Goal: Information Seeking & Learning: Learn about a topic

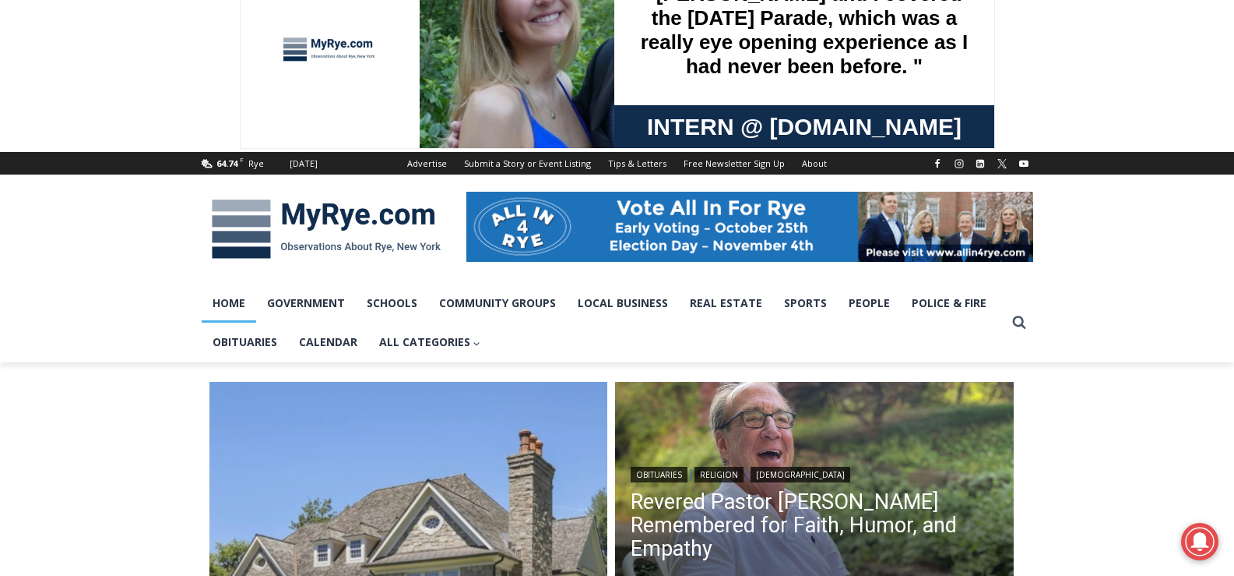
scroll to position [78, 0]
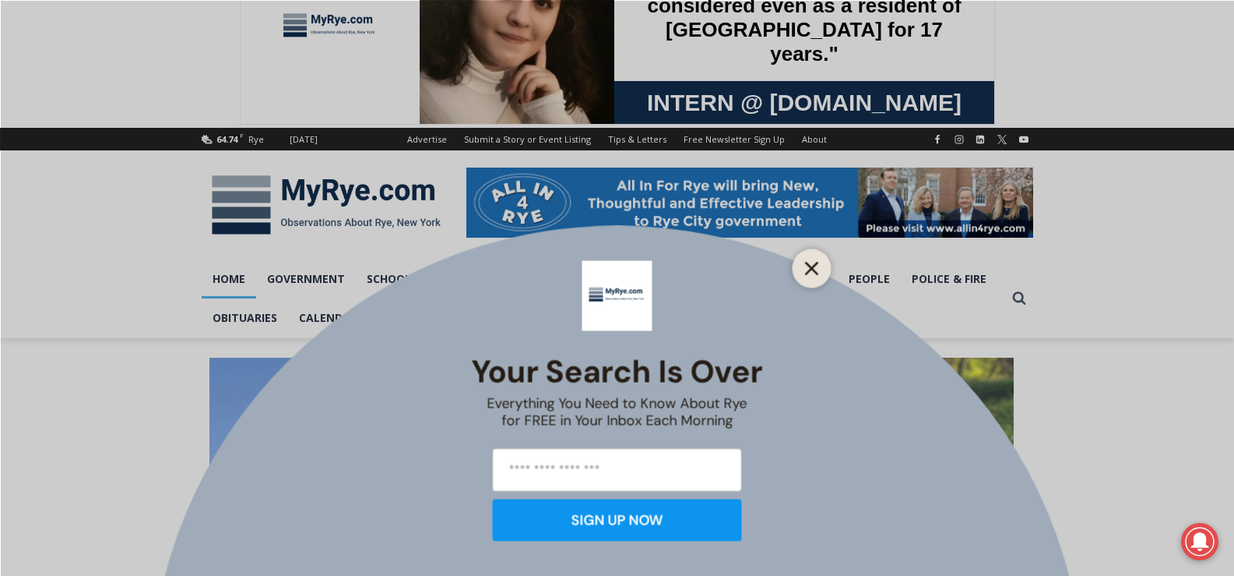
click at [814, 273] on icon "Close" at bounding box center [812, 268] width 14 height 14
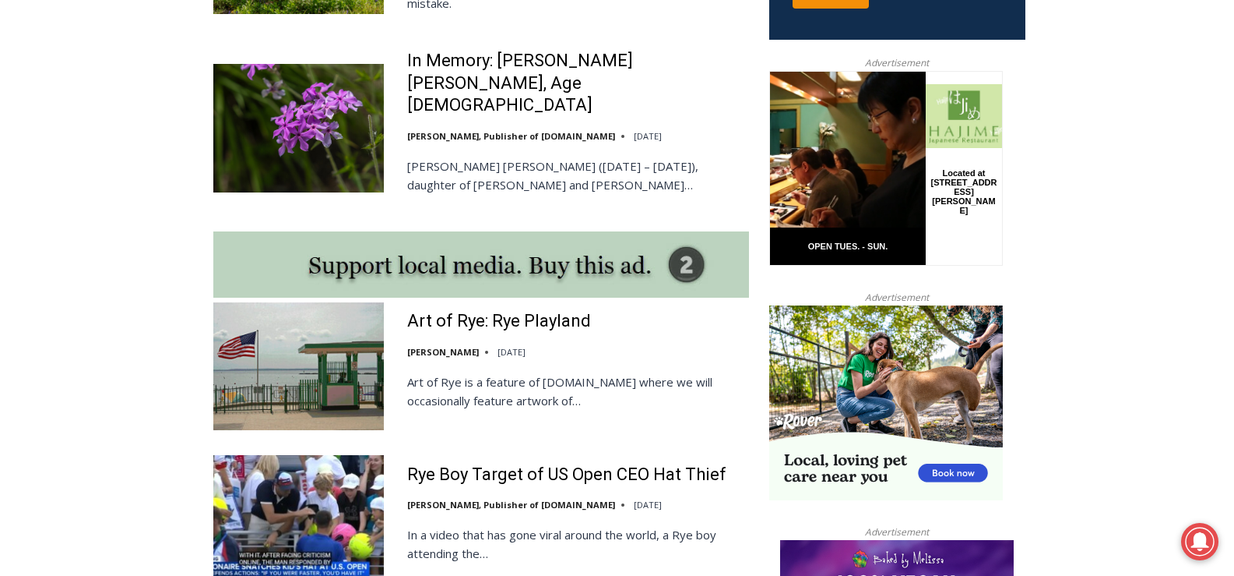
scroll to position [1246, 0]
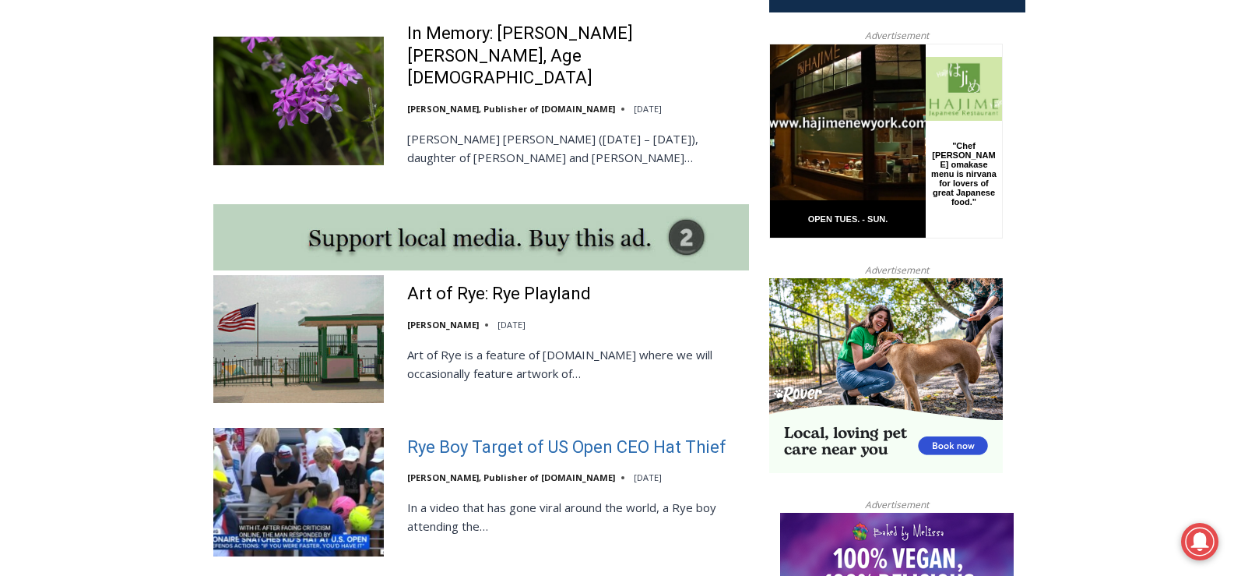
click at [559, 436] on link "Rye Boy Target of US Open CEO Hat Thief" at bounding box center [566, 447] width 319 height 23
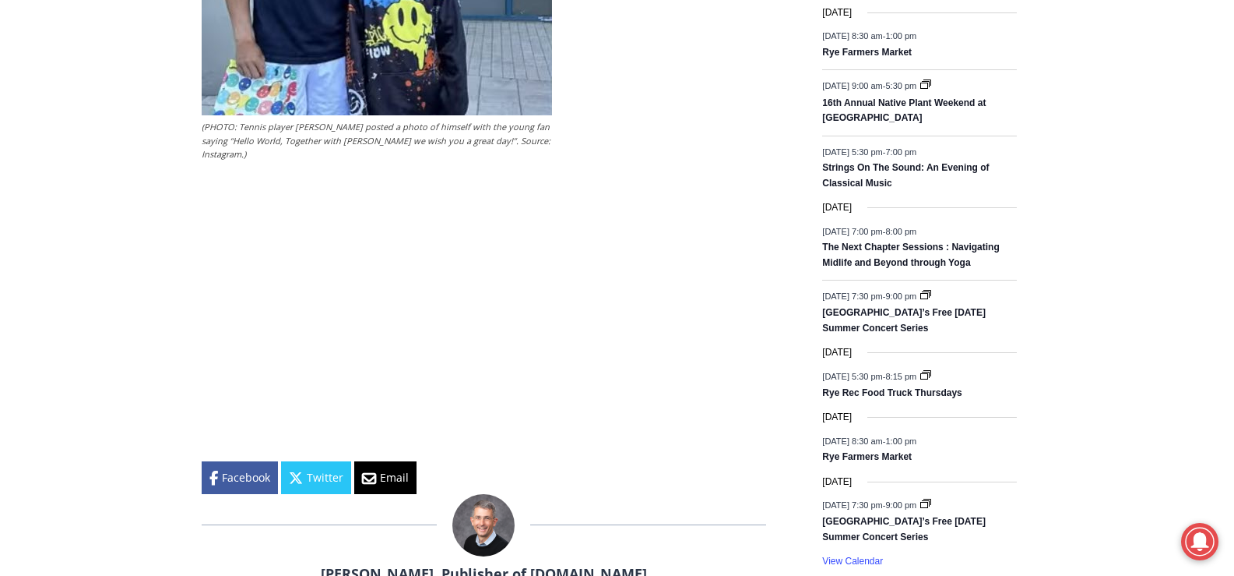
scroll to position [2230, 0]
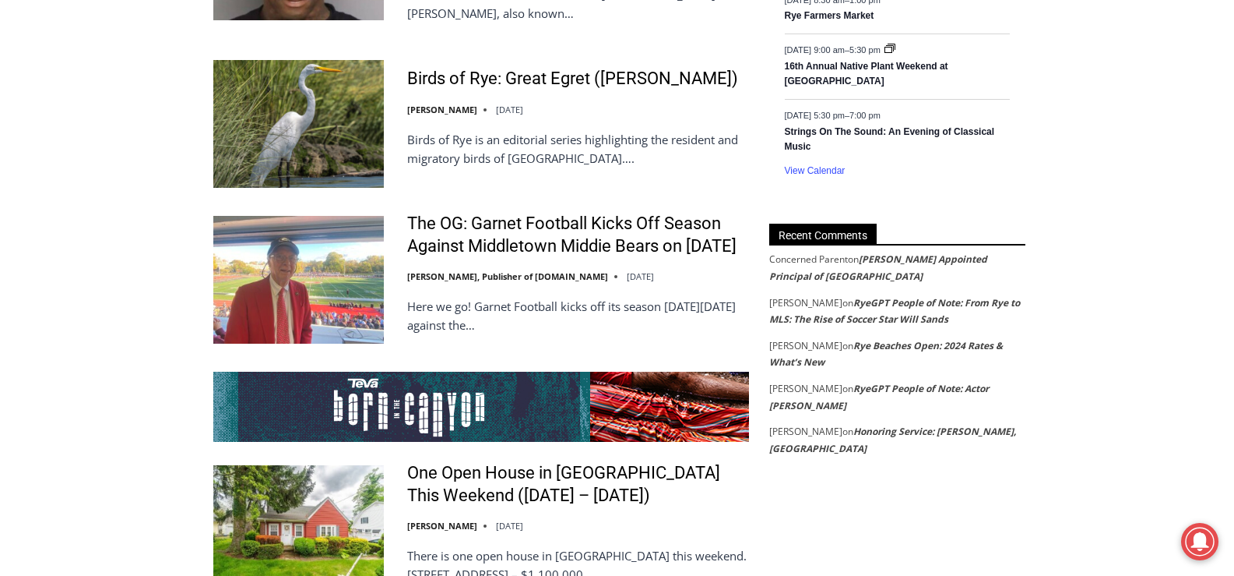
scroll to position [2726, 0]
